Goal: Task Accomplishment & Management: Manage account settings

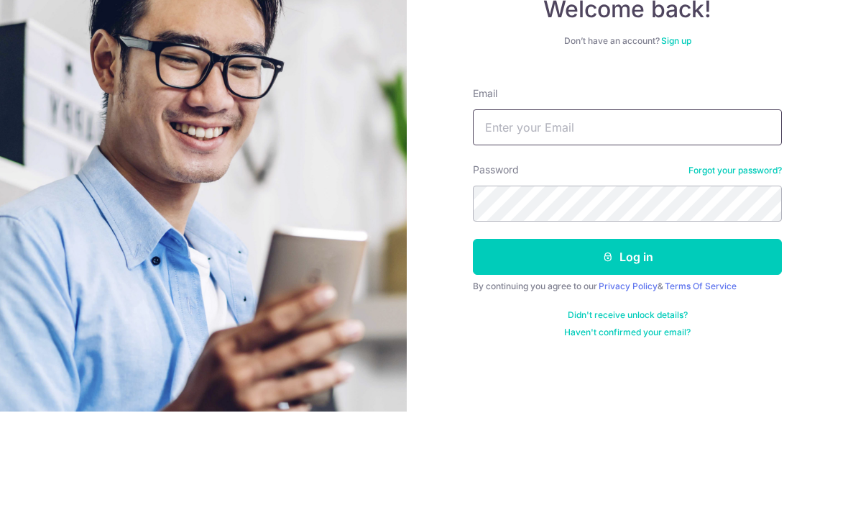
type input "Fsjy01@gmail.com"
click at [628, 340] on button "Log in" at bounding box center [627, 358] width 309 height 36
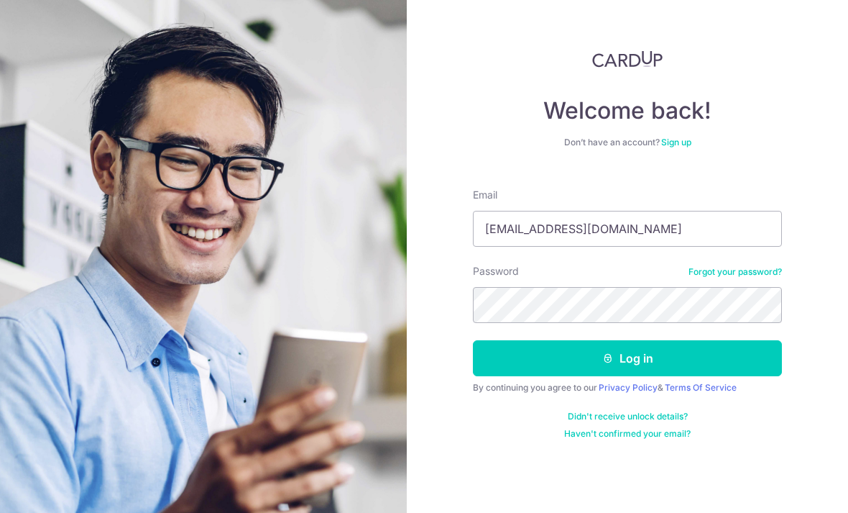
click at [651, 340] on button "Log in" at bounding box center [627, 358] width 309 height 36
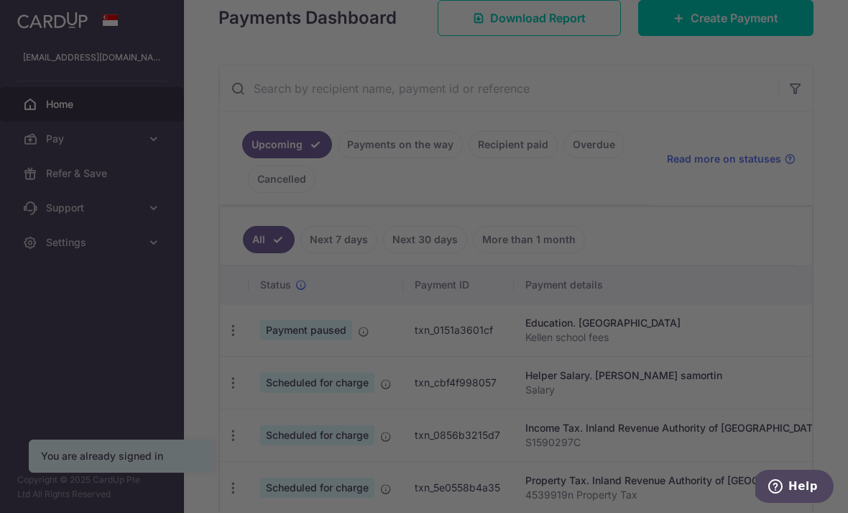
scroll to position [214, 0]
click at [728, 270] on div at bounding box center [428, 259] width 857 height 518
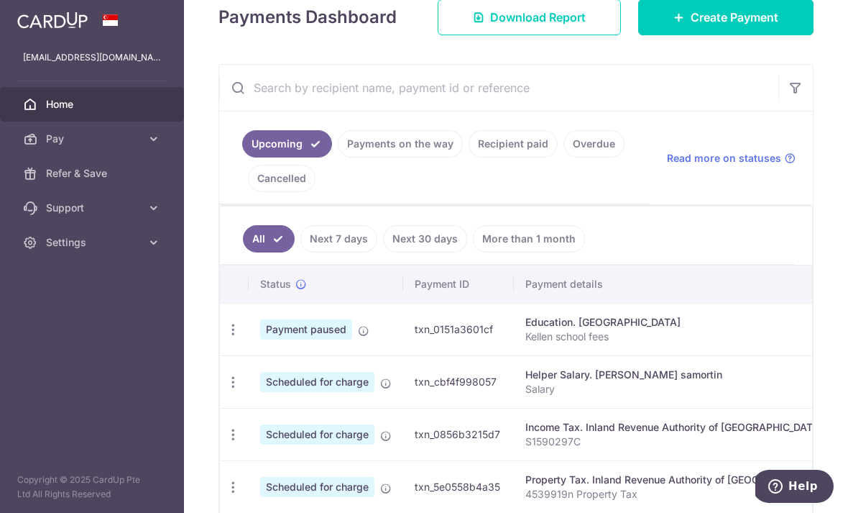
click at [743, 26] on span "Create Payment" at bounding box center [735, 17] width 88 height 17
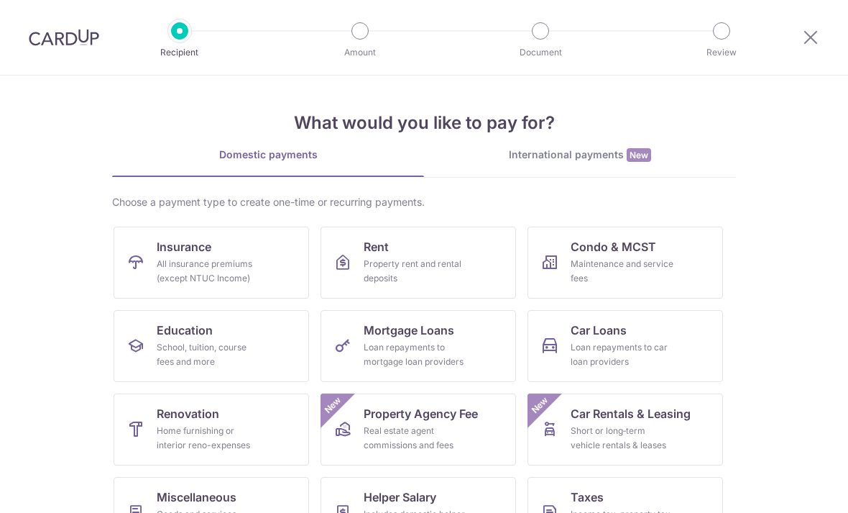
click at [220, 265] on div "All insurance premiums (except NTUC Income)" at bounding box center [209, 271] width 104 height 29
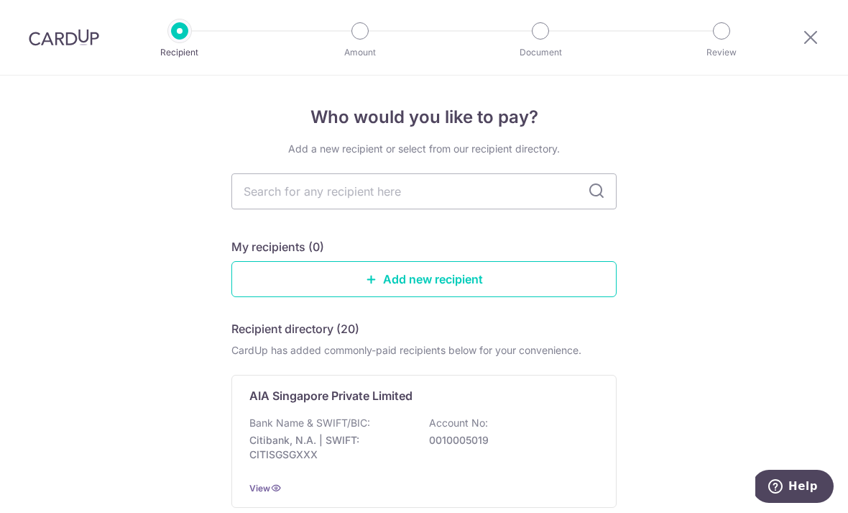
scroll to position [-1, 0]
click at [815, 37] on icon at bounding box center [810, 37] width 17 height 18
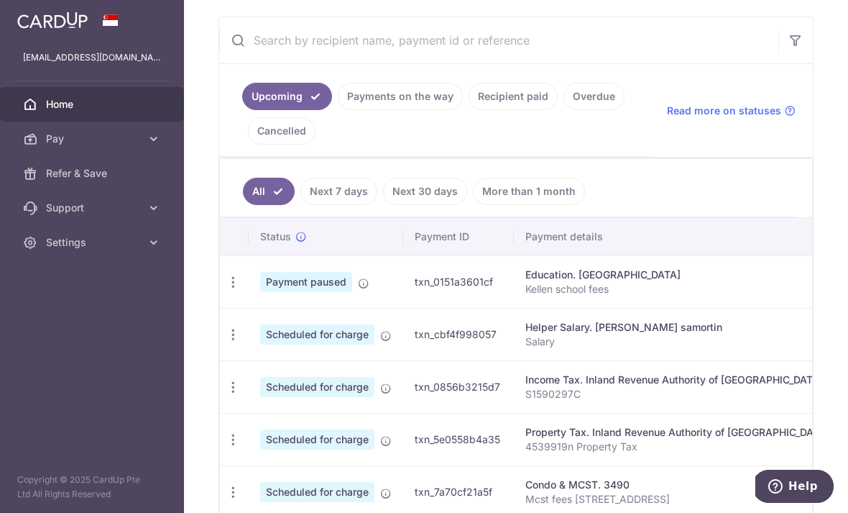
scroll to position [244, 0]
click at [226, 289] on icon "button" at bounding box center [233, 281] width 15 height 15
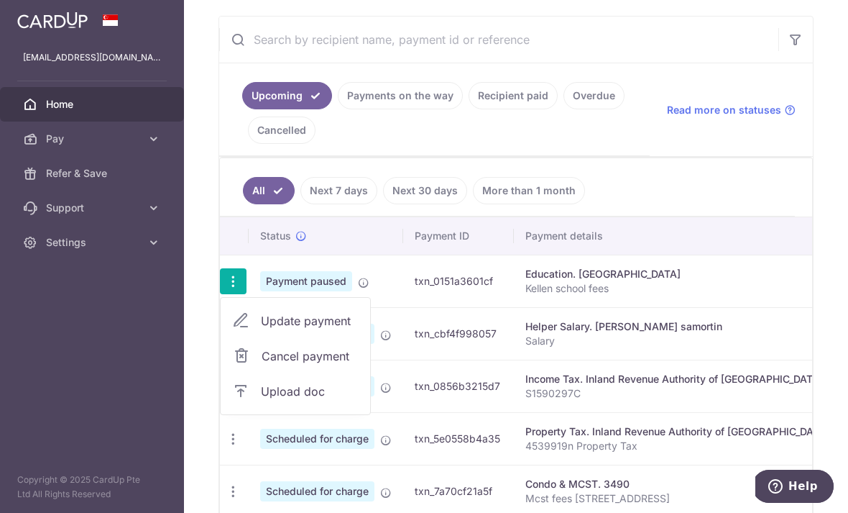
click at [262, 365] on span "Cancel payment" at bounding box center [310, 355] width 96 height 17
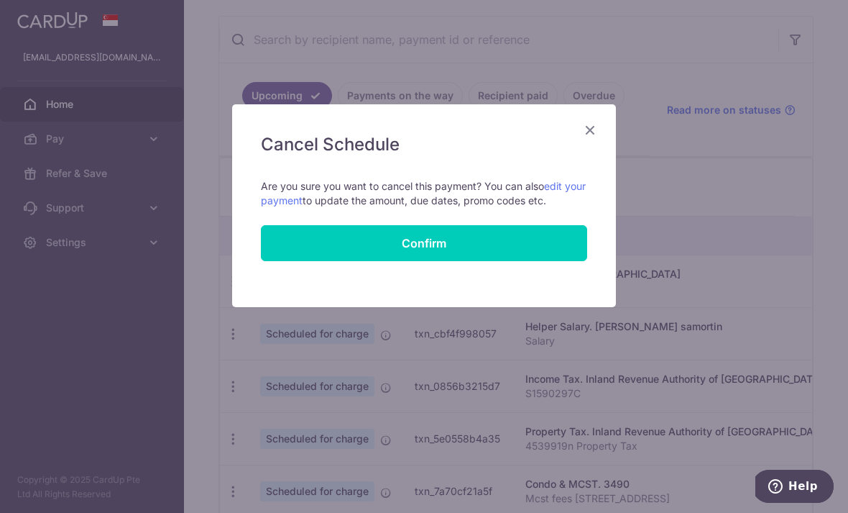
click at [471, 242] on button "Confirm" at bounding box center [424, 243] width 326 height 36
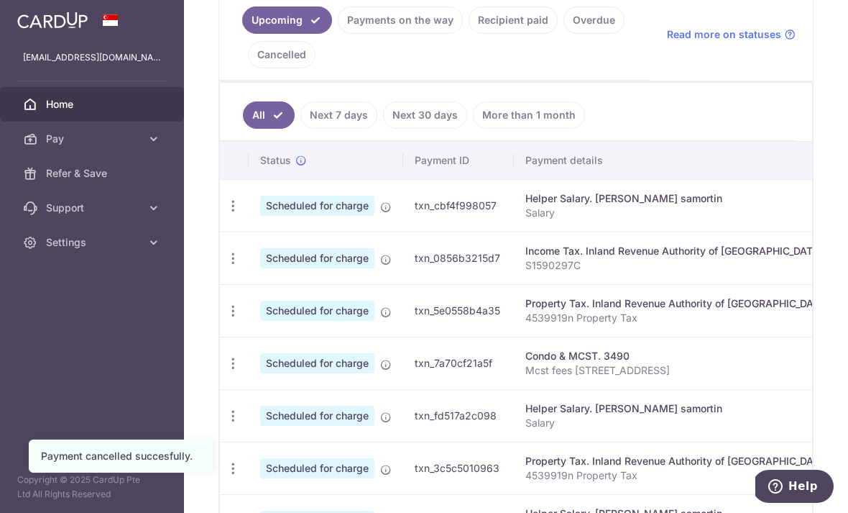
scroll to position [339, 0]
